Goal: Task Accomplishment & Management: Use online tool/utility

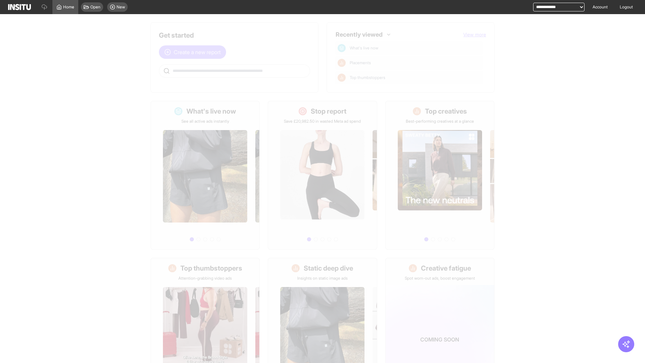
click at [194, 52] on span "Create a new report" at bounding box center [197, 52] width 47 height 8
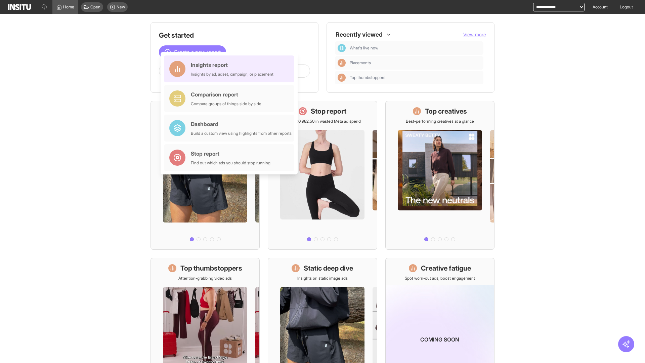
click at [231, 69] on div "Insights report Insights by ad, adset, campaign, or placement" at bounding box center [232, 69] width 83 height 16
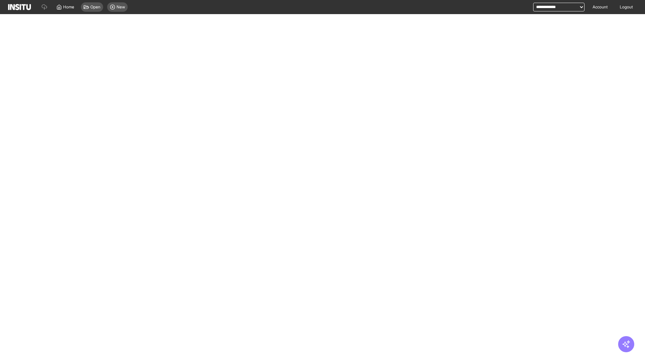
select select "**"
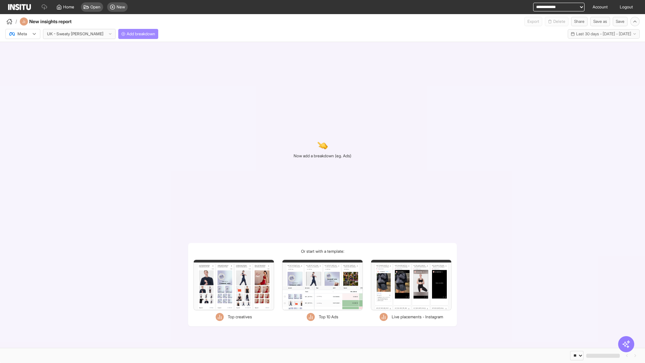
click at [127, 34] on span "Add breakdown" at bounding box center [141, 33] width 29 height 5
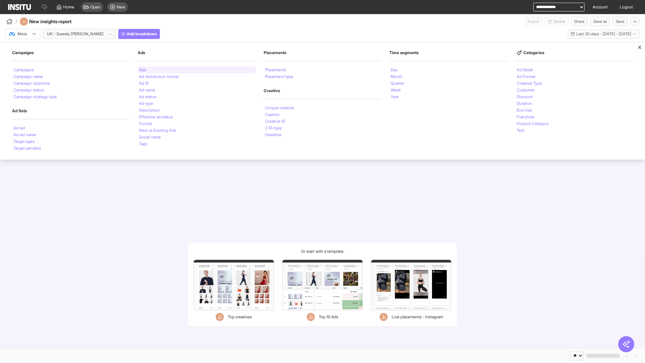
click at [142, 70] on li "Ads" at bounding box center [142, 70] width 7 height 4
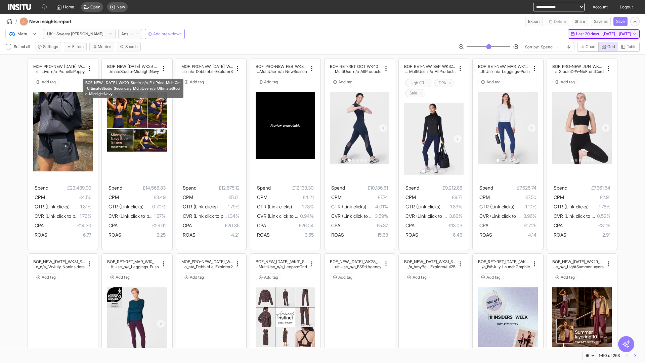
click at [589, 34] on span "Last 30 days - [DATE] - [DATE]" at bounding box center [603, 33] width 55 height 5
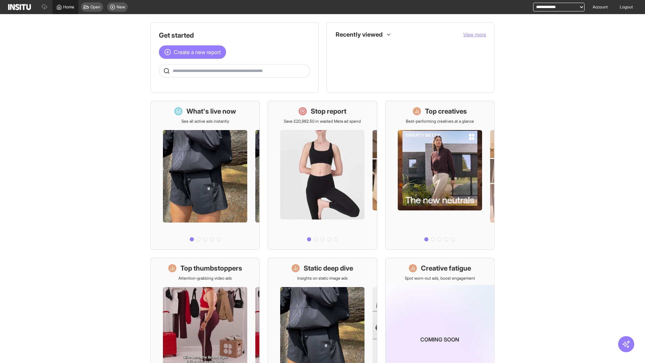
click at [65, 7] on span "Home" at bounding box center [68, 6] width 11 height 5
click at [194, 52] on span "Create a new report" at bounding box center [197, 52] width 47 height 8
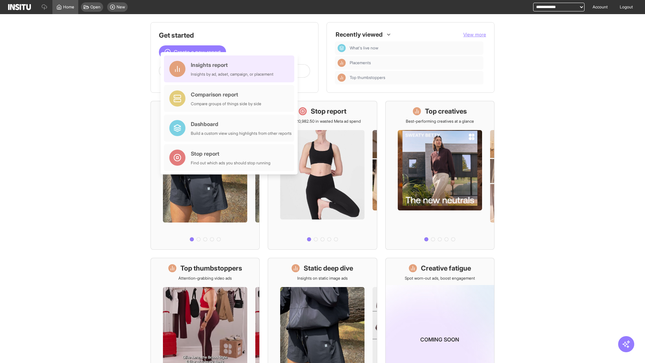
click at [231, 69] on div "Insights report Insights by ad, adset, campaign, or placement" at bounding box center [232, 69] width 83 height 16
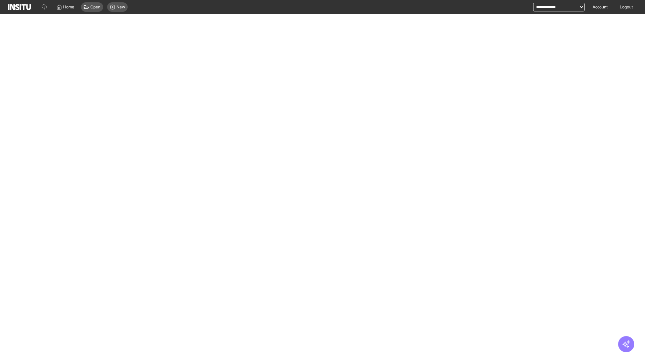
select select "**"
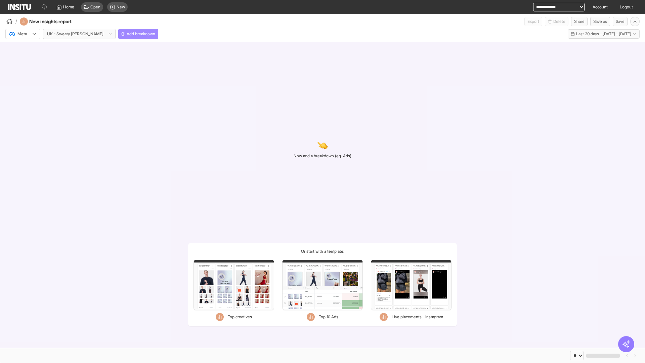
click at [127, 34] on span "Add breakdown" at bounding box center [141, 33] width 29 height 5
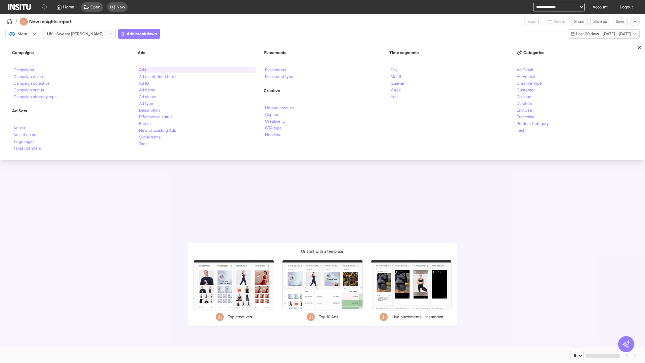
click at [142, 70] on li "Ads" at bounding box center [142, 70] width 7 height 4
